Goal: Find specific page/section: Find specific page/section

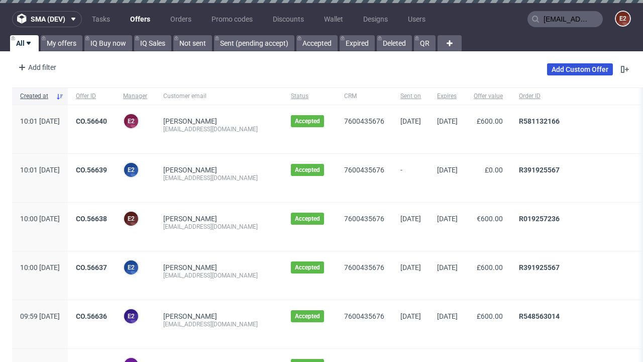
type input "[EMAIL_ADDRESS][DOMAIN_NAME]"
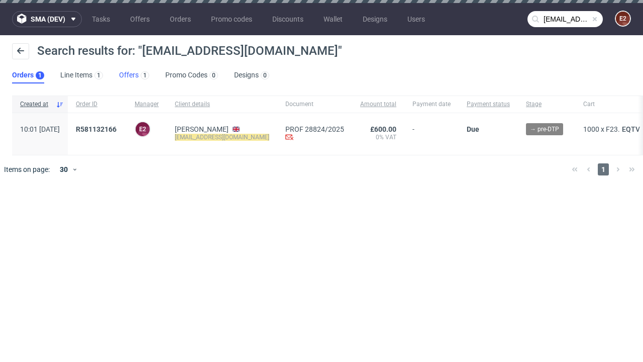
click at [134, 75] on link "Offers 1" at bounding box center [134, 75] width 30 height 16
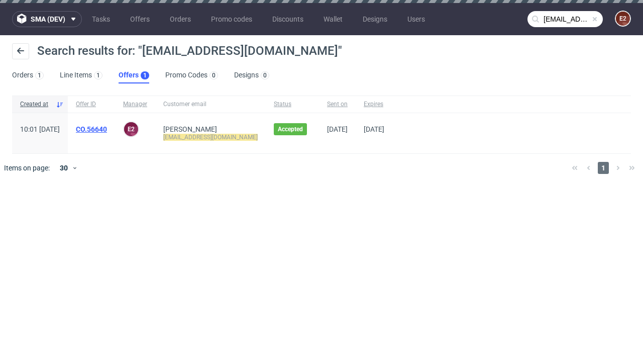
click at [107, 129] on link "CO.56640" at bounding box center [91, 129] width 31 height 8
